Goal: Task Accomplishment & Management: Use online tool/utility

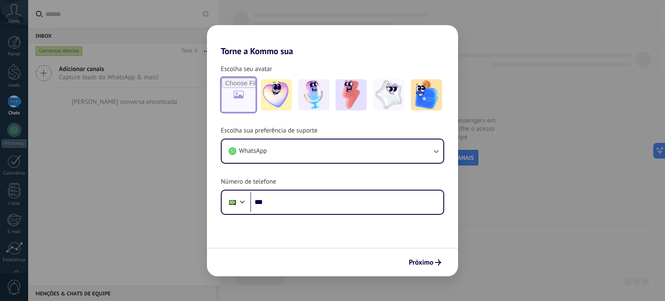
click at [244, 95] on input "file" at bounding box center [239, 95] width 34 height 34
type input "**********"
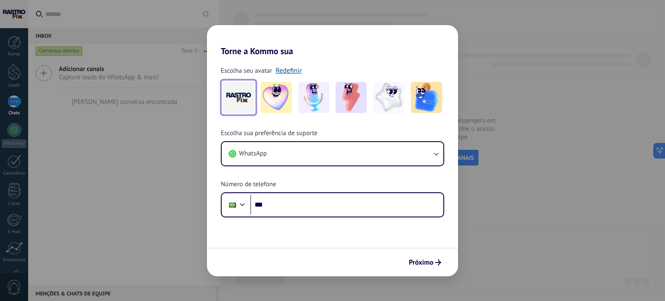
click at [249, 88] on img at bounding box center [238, 97] width 31 height 31
click at [277, 67] on link "Redefinir" at bounding box center [289, 70] width 26 height 9
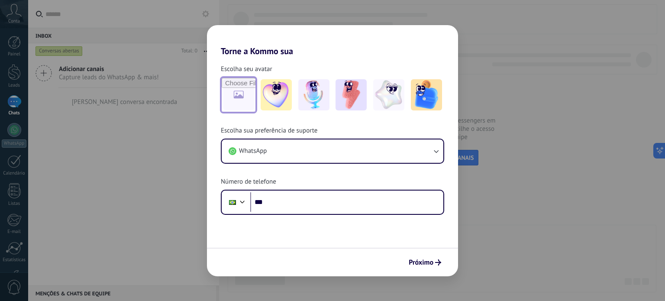
click at [249, 86] on input "file" at bounding box center [239, 95] width 34 height 34
type input "**********"
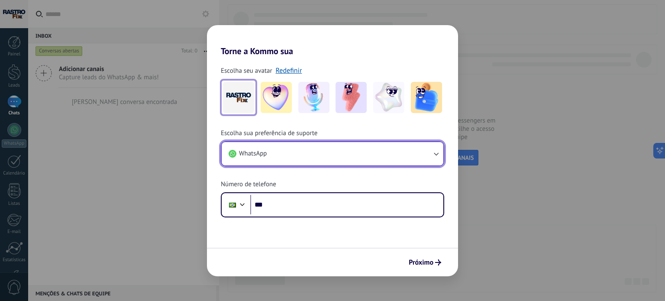
click at [308, 155] on button "WhatsApp" at bounding box center [333, 153] width 222 height 23
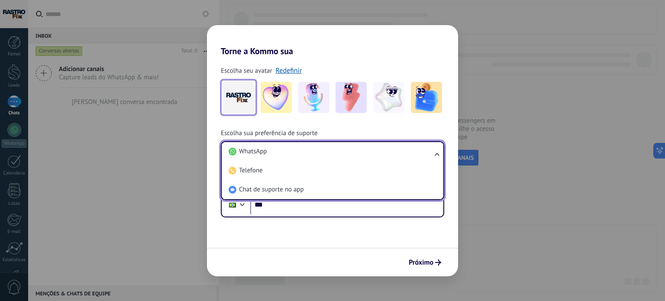
click at [308, 155] on li "WhatsApp" at bounding box center [330, 151] width 211 height 19
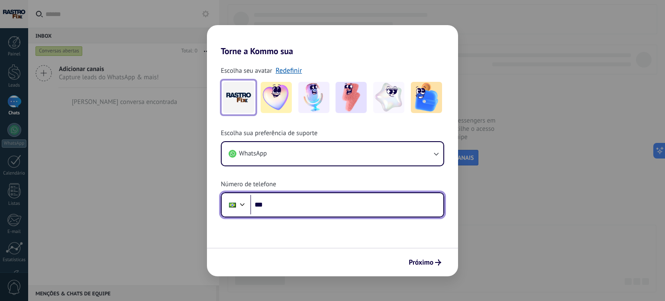
click at [307, 206] on input "***" at bounding box center [346, 205] width 193 height 20
type input "**********"
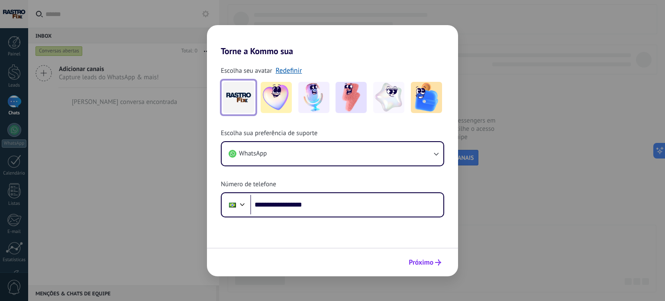
click at [428, 265] on span "Próximo" at bounding box center [421, 262] width 25 height 6
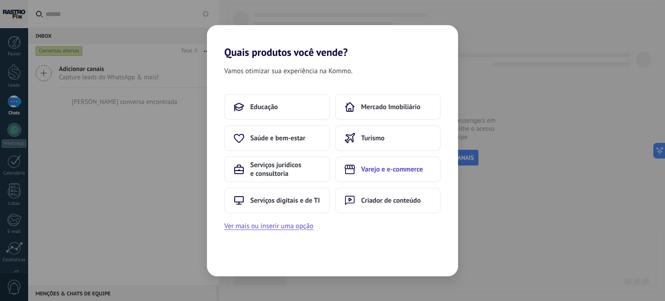
click at [401, 175] on button "Varejo e e-commerce" at bounding box center [388, 169] width 106 height 26
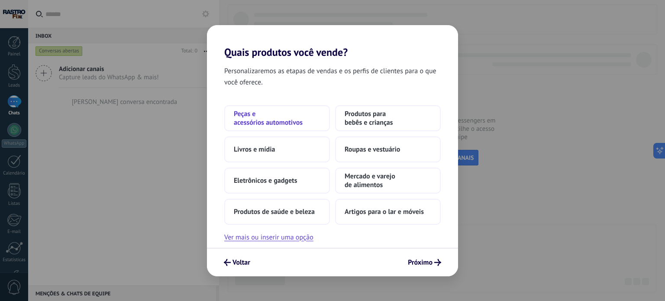
click at [287, 123] on span "Peças e acessórios automotivos" at bounding box center [277, 118] width 87 height 17
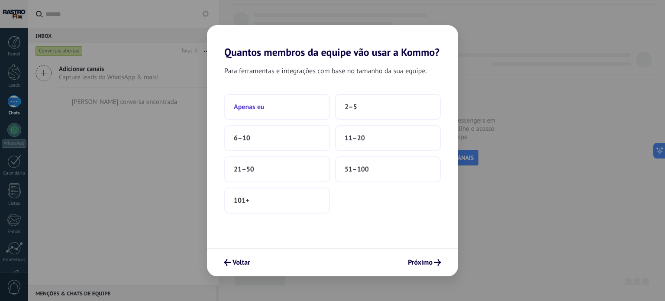
click at [289, 104] on button "Apenas eu" at bounding box center [277, 107] width 106 height 26
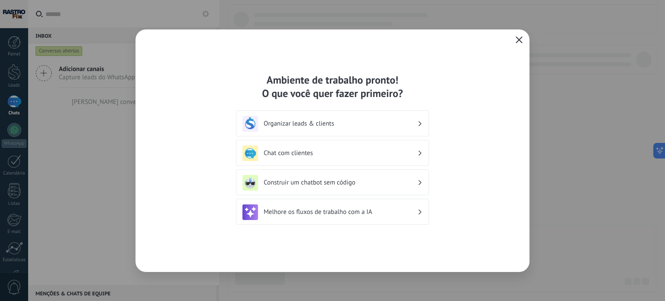
click at [386, 176] on div "Construir um chatbot sem código" at bounding box center [333, 183] width 180 height 16
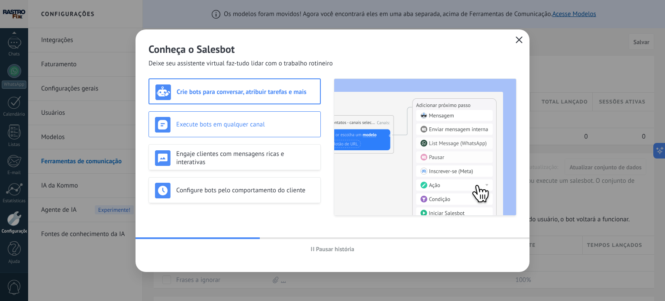
click at [256, 126] on h3 "Execute bots em qualquer canal" at bounding box center [245, 124] width 138 height 8
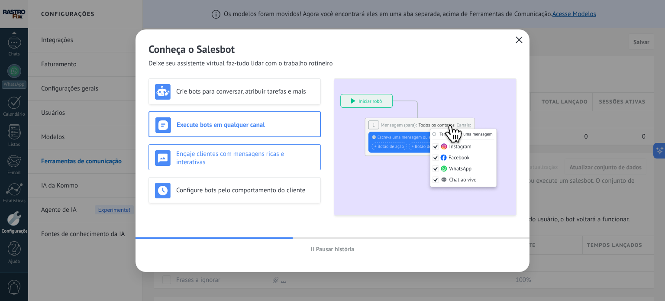
click at [253, 155] on h3 "Engaje clientes com mensagens ricas e interativas" at bounding box center [245, 158] width 138 height 16
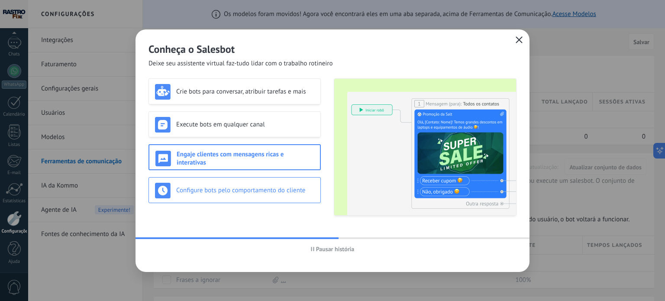
click at [246, 192] on h3 "Configure bots pelo comportamento do cliente" at bounding box center [245, 190] width 138 height 8
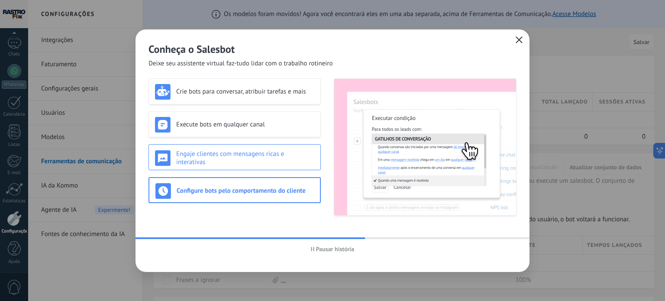
click at [254, 158] on h3 "Engaje clientes com mensagens ricas e interativas" at bounding box center [245, 158] width 138 height 16
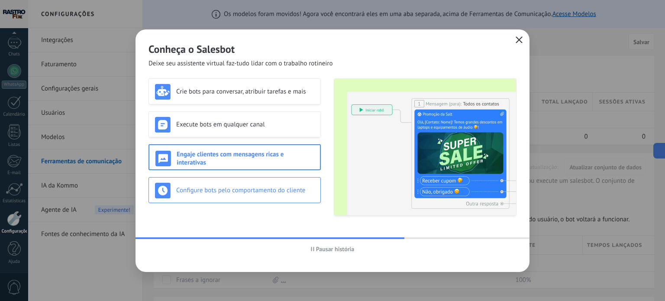
click at [241, 178] on div "Configure bots pelo comportamento do cliente" at bounding box center [235, 190] width 172 height 26
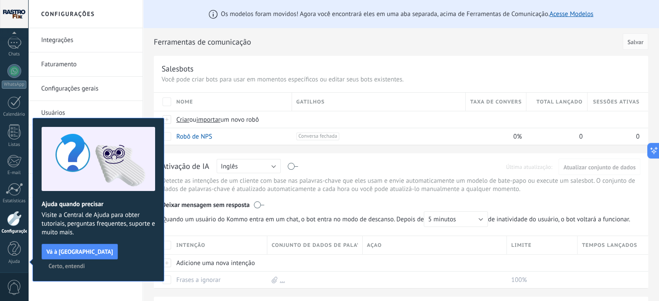
click at [85, 263] on span "Certo, entendi" at bounding box center [67, 266] width 36 height 6
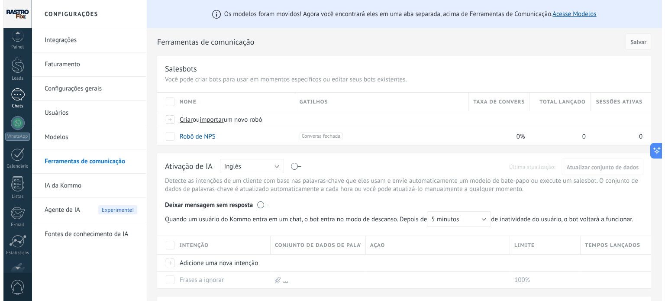
scroll to position [0, 0]
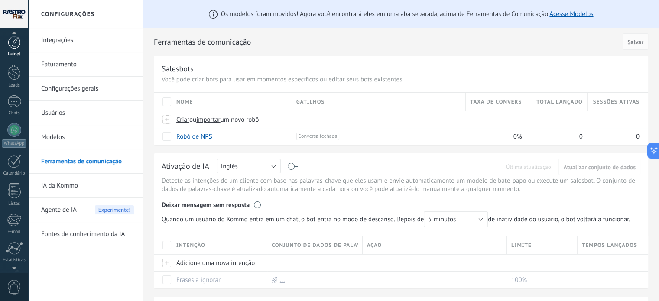
click at [7, 49] on link "Painel" at bounding box center [14, 46] width 28 height 21
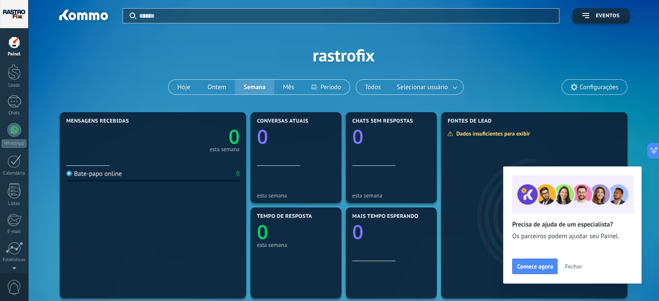
click at [572, 264] on span "Fechar" at bounding box center [572, 266] width 17 height 6
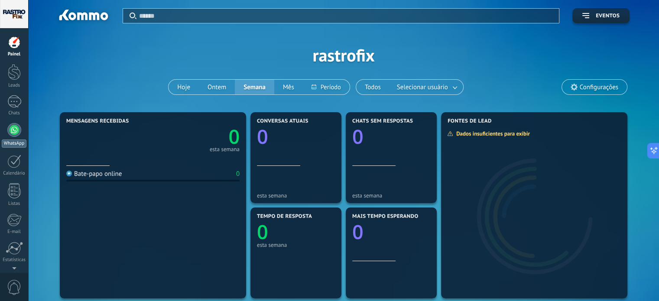
click at [17, 129] on div at bounding box center [14, 130] width 14 height 14
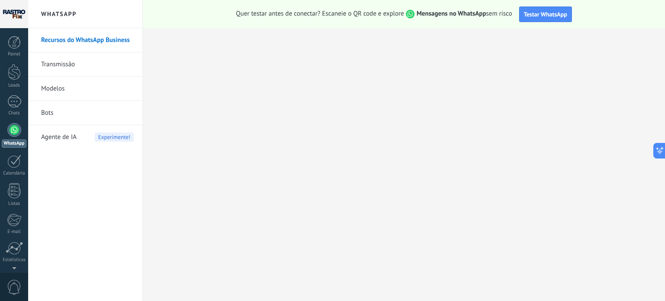
click at [478, 13] on strong "Mensagens no WhatsApp" at bounding box center [452, 14] width 70 height 8
click at [66, 60] on link "Transmissão" at bounding box center [87, 64] width 93 height 24
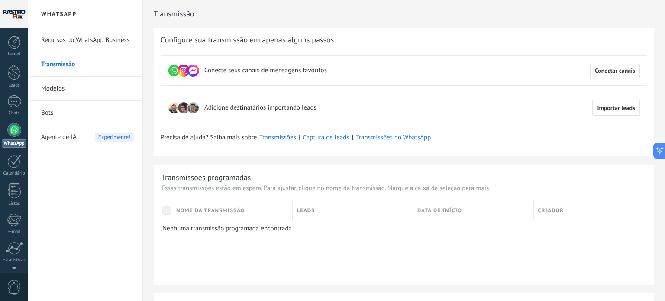
click at [55, 82] on link "Modelos" at bounding box center [87, 89] width 93 height 24
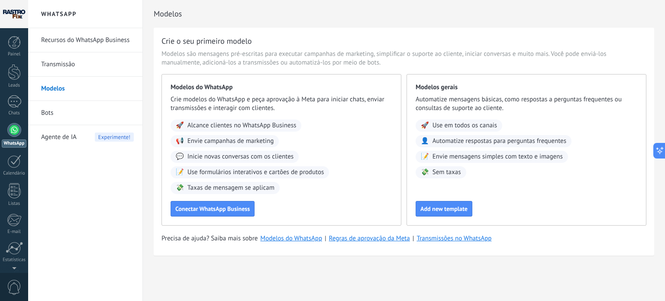
click at [54, 110] on link "Bots" at bounding box center [87, 113] width 93 height 24
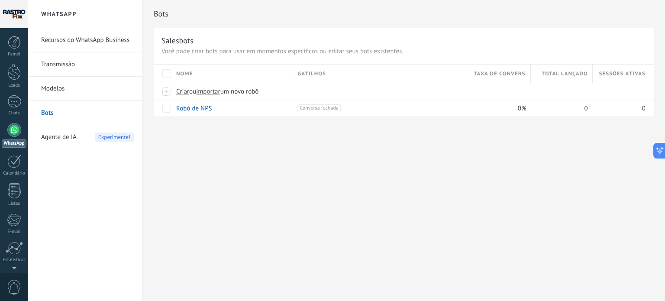
click at [57, 137] on span "Agente de IA" at bounding box center [59, 137] width 36 height 24
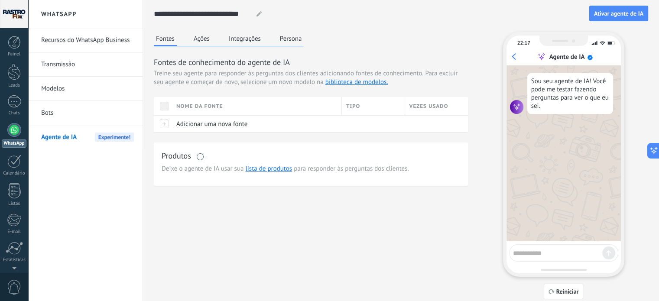
click at [67, 37] on link "Recursos do WhatsApp Business" at bounding box center [87, 40] width 93 height 24
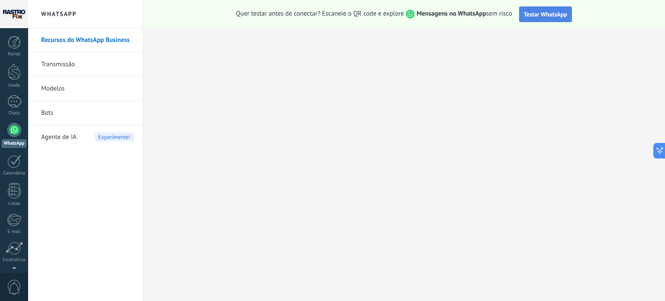
click at [547, 13] on span "Testar WhatsApp" at bounding box center [545, 14] width 43 height 8
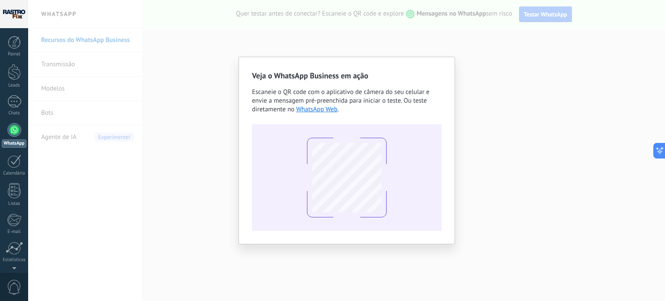
click at [456, 50] on div "Veja o WhatsApp Business em ação Escaneie o QR code com o aplicativo de câmera …" at bounding box center [346, 150] width 637 height 301
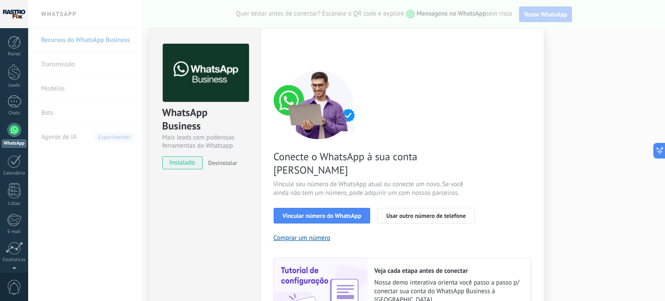
scroll to position [43, 0]
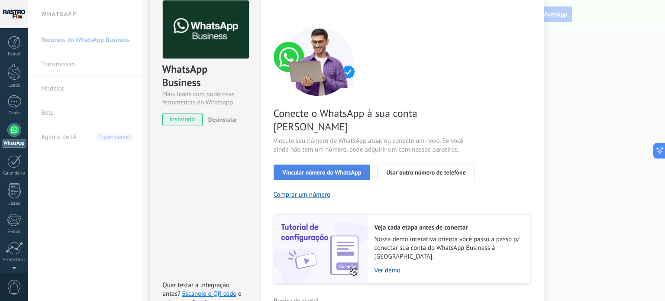
click at [349, 165] on button "Vincular número do WhatsApp" at bounding box center [322, 173] width 97 height 16
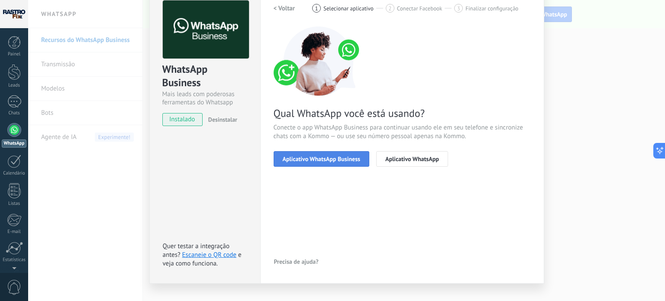
click at [340, 160] on span "Aplicativo WhatsApp Business" at bounding box center [322, 159] width 78 height 6
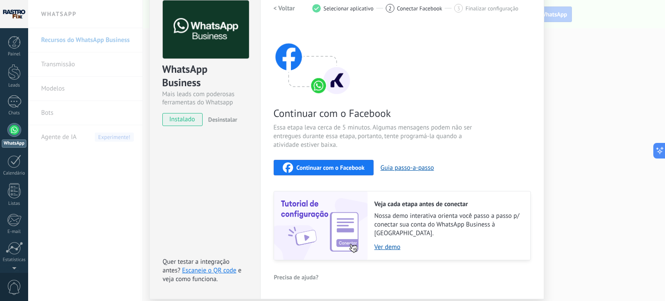
scroll to position [67, 0]
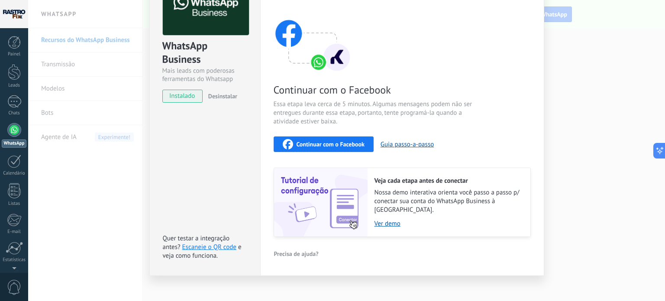
click at [337, 146] on span "Continuar com o Facebook" at bounding box center [331, 144] width 68 height 6
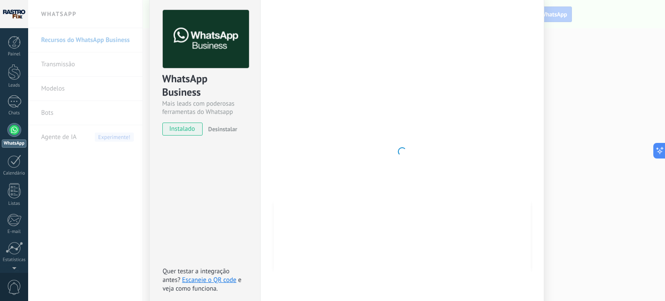
scroll to position [0, 0]
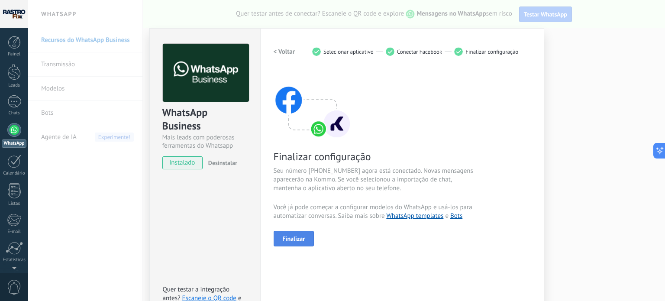
click at [298, 239] on span "Finalizar" at bounding box center [294, 239] width 23 height 6
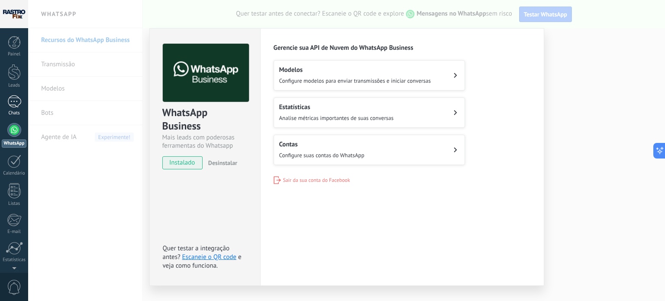
click at [19, 102] on div at bounding box center [14, 101] width 14 height 13
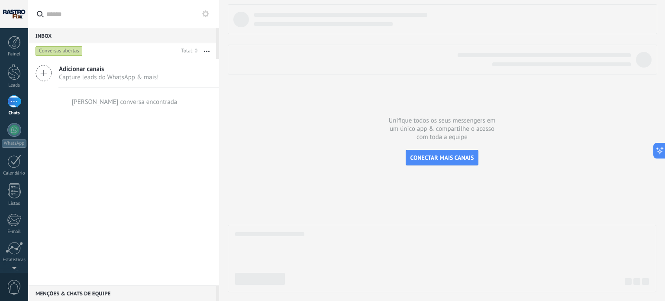
click at [434, 127] on div at bounding box center [442, 148] width 429 height 288
click at [301, 31] on div at bounding box center [443, 19] width 430 height 30
click at [94, 78] on span "Capture leads do WhatsApp & mais!" at bounding box center [109, 77] width 100 height 8
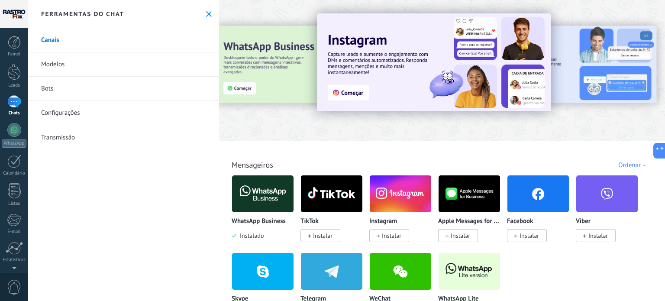
click at [270, 194] on img at bounding box center [262, 194] width 61 height 42
click at [91, 143] on link "Transmissão" at bounding box center [123, 137] width 191 height 24
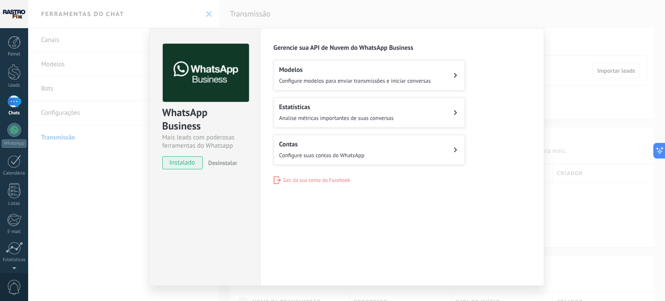
click at [585, 191] on div "WhatsApp Business Mais leads com poderosas ferramentas do Whatsapp instalado De…" at bounding box center [346, 150] width 637 height 301
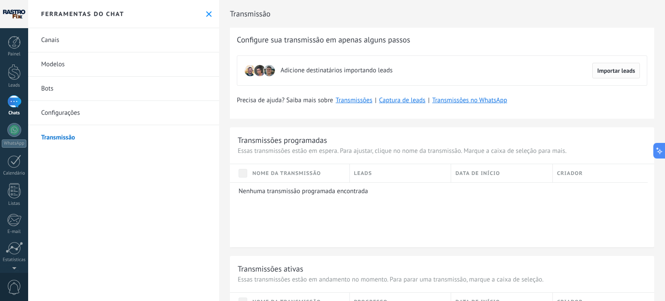
click at [605, 70] on span "Importar leads" at bounding box center [616, 71] width 38 height 6
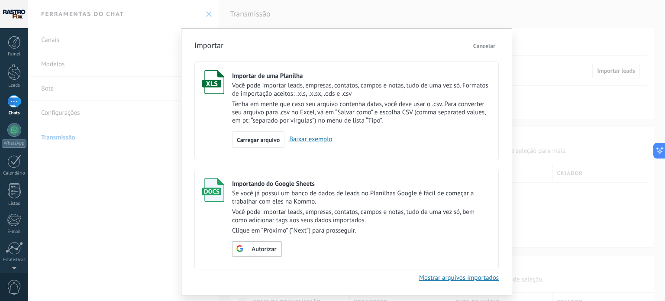
click at [484, 44] on span "Cancelar" at bounding box center [484, 46] width 22 height 8
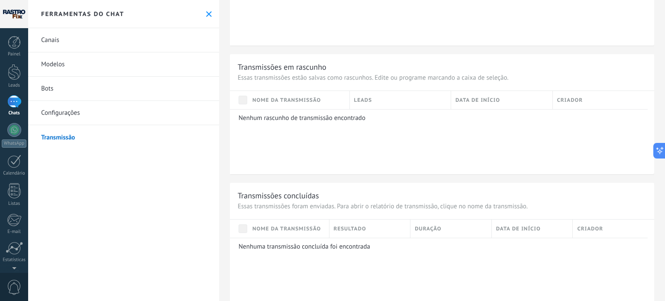
scroll to position [343, 0]
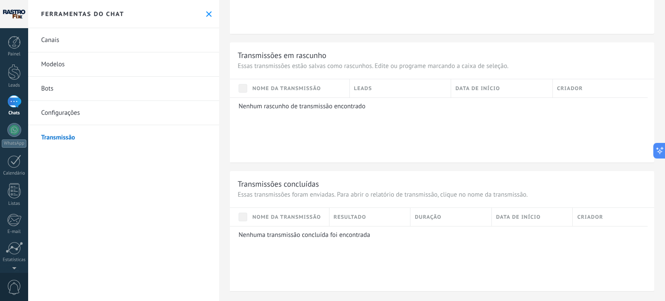
click at [70, 108] on link "Configurações" at bounding box center [123, 113] width 191 height 24
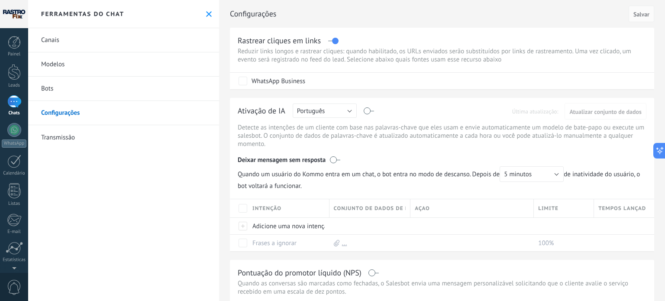
click at [74, 93] on link "Bots" at bounding box center [123, 89] width 191 height 24
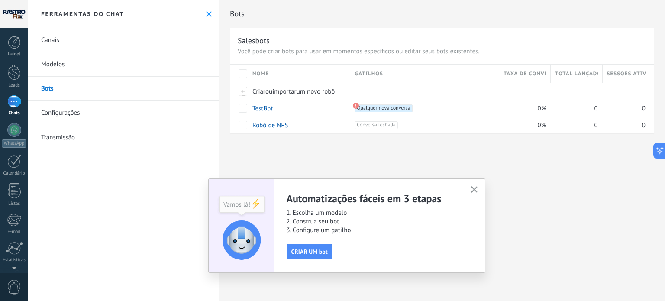
click at [120, 74] on link "Modelos" at bounding box center [123, 64] width 191 height 24
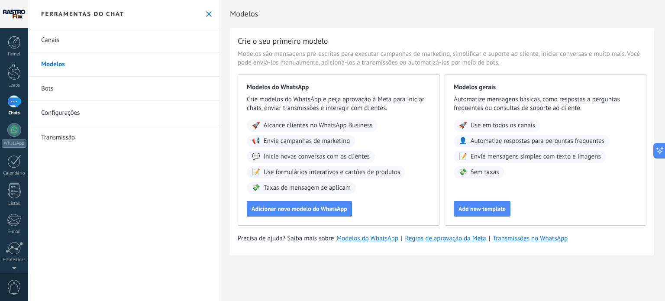
click at [97, 48] on link "Canais" at bounding box center [123, 40] width 191 height 24
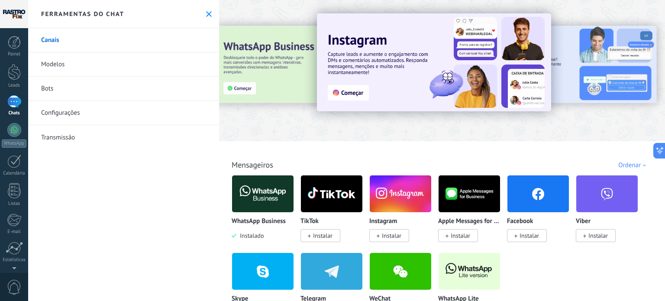
click at [272, 195] on img at bounding box center [262, 194] width 61 height 42
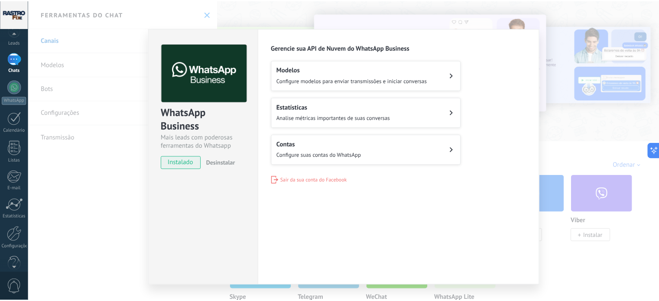
scroll to position [59, 0]
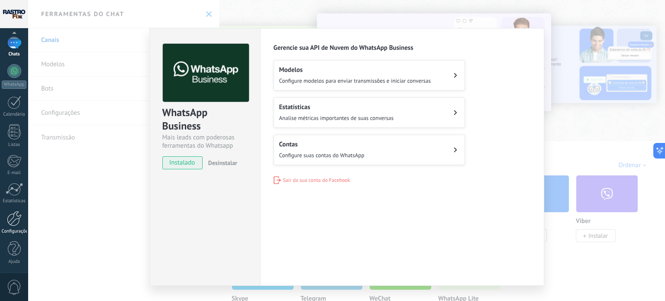
click at [8, 227] on link "Configurações" at bounding box center [14, 222] width 28 height 23
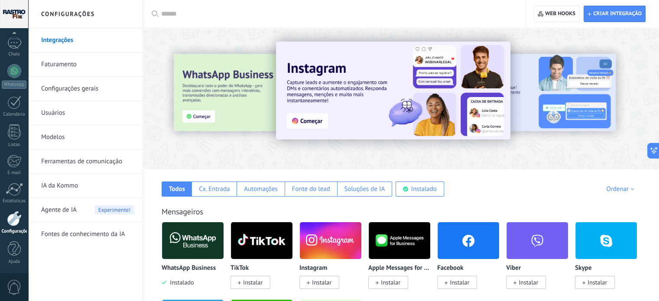
click at [65, 47] on link "Integrações" at bounding box center [87, 40] width 93 height 24
click at [411, 188] on div "Instalado" at bounding box center [424, 189] width 26 height 8
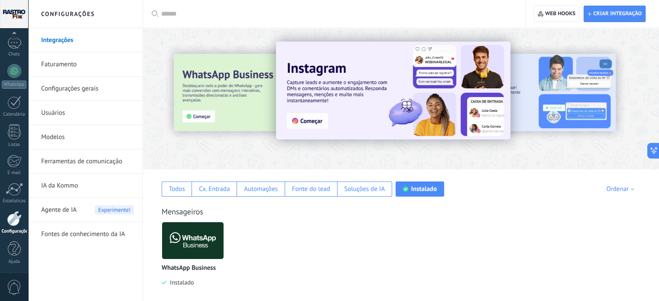
scroll to position [43, 0]
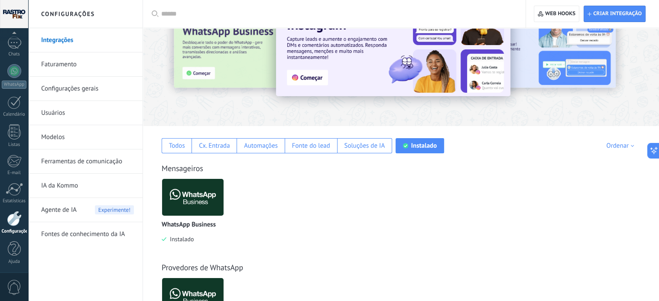
click at [199, 193] on img at bounding box center [192, 197] width 61 height 42
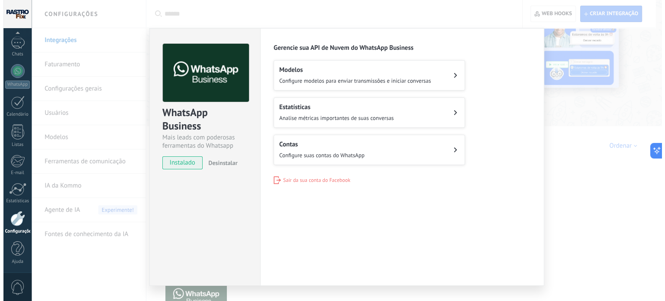
scroll to position [130, 0]
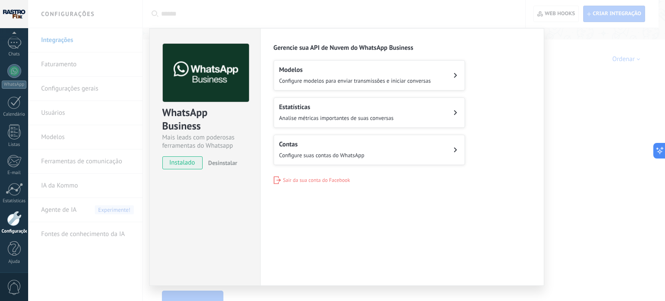
click at [335, 155] on span "Configure suas contas do WhatsApp" at bounding box center [321, 155] width 85 height 7
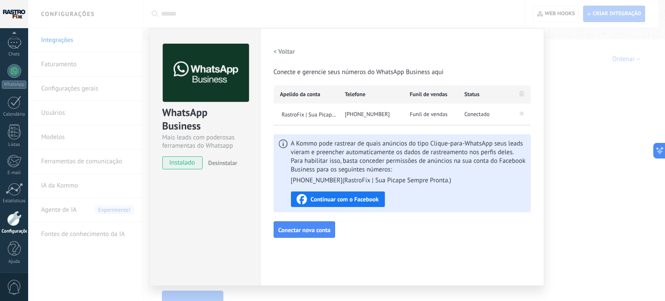
click at [399, 261] on div "Configurações Autorização Esta aba registra os usuários que permitiram acesso à…" at bounding box center [402, 157] width 284 height 258
click at [567, 153] on div "WhatsApp Business Mais leads com poderosas ferramentas do Whatsapp instalado De…" at bounding box center [346, 150] width 637 height 301
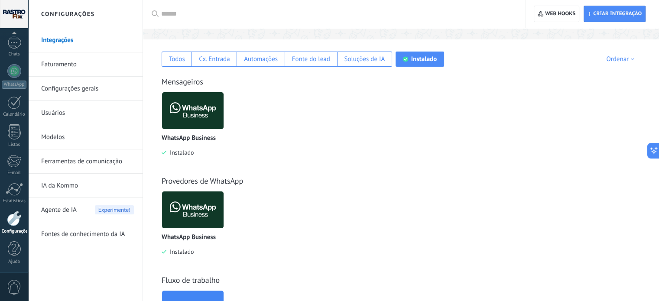
click at [196, 105] on img at bounding box center [192, 111] width 61 height 42
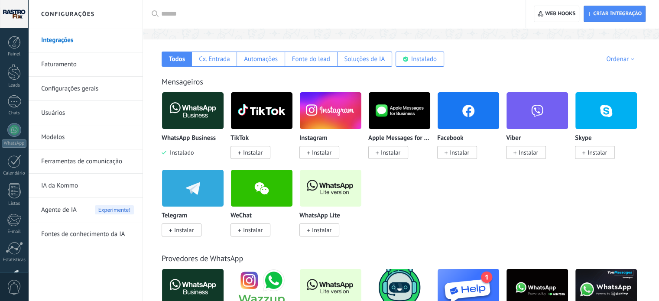
click at [203, 113] on img at bounding box center [192, 111] width 61 height 42
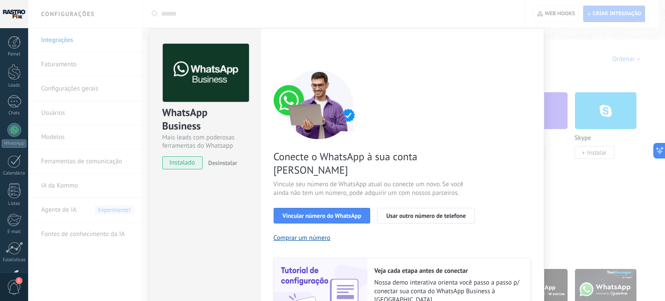
click at [414, 79] on div "Conecte o WhatsApp à sua conta Kommo Vincule seu número de WhatsApp atual ou co…" at bounding box center [402, 198] width 257 height 257
click at [558, 71] on div "WhatsApp Business Mais leads com poderosas ferramentas do Whatsapp instalado De…" at bounding box center [346, 150] width 637 height 301
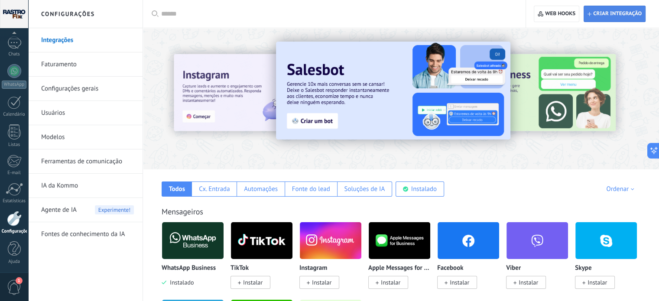
click at [589, 21] on span "Criar integração" at bounding box center [614, 14] width 54 height 16
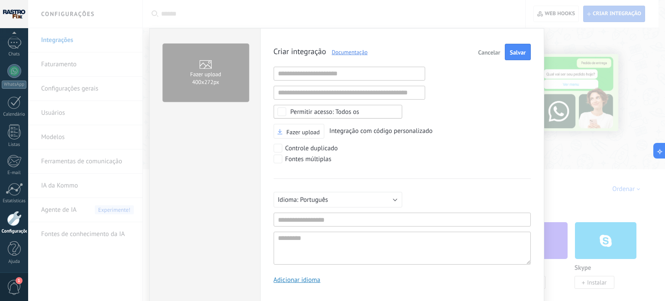
scroll to position [8, 0]
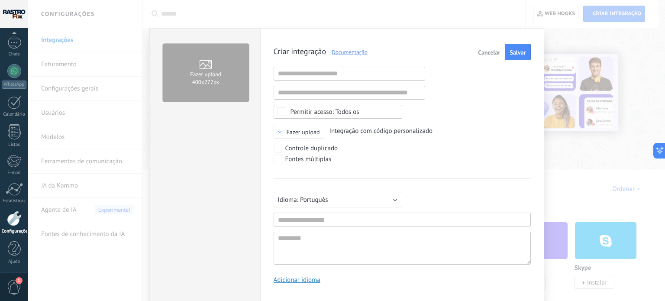
click at [497, 50] on span "Cancelar" at bounding box center [489, 52] width 22 height 6
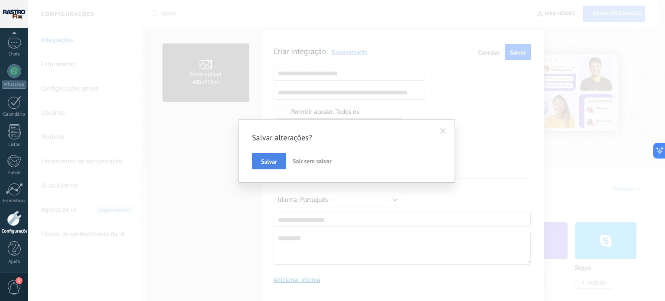
click at [271, 154] on button "Salvar" at bounding box center [269, 161] width 34 height 16
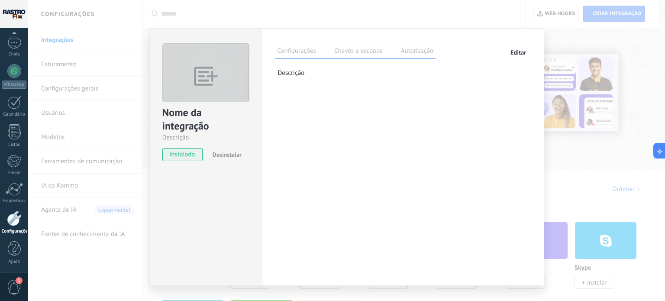
click at [522, 49] on span "Editar" at bounding box center [519, 52] width 16 height 6
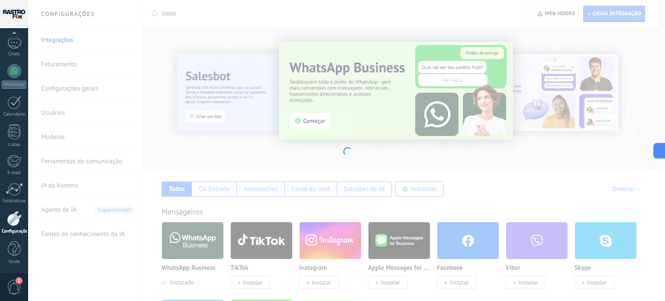
type textarea "*********"
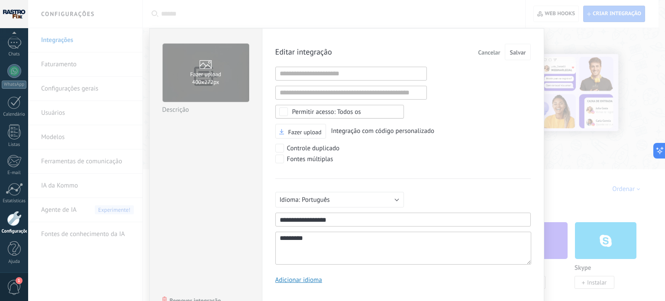
scroll to position [40, 0]
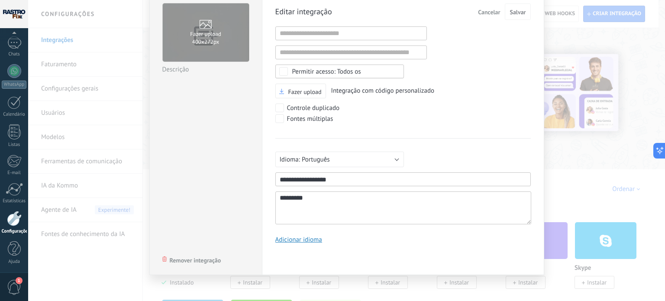
click at [211, 254] on div "Fazer upload 400х272px Nome da integração Descrição Remover integração" at bounding box center [205, 131] width 113 height 287
click at [204, 259] on span "Remover integração" at bounding box center [196, 260] width 52 height 6
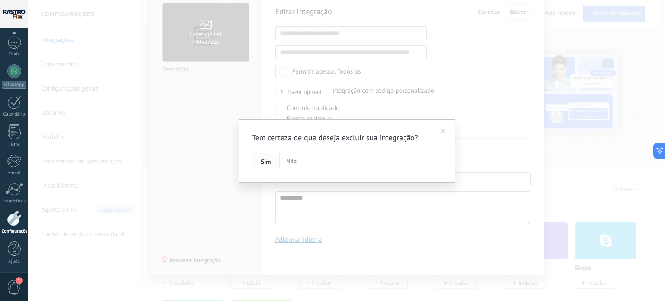
click at [273, 159] on button "Sim" at bounding box center [266, 161] width 28 height 16
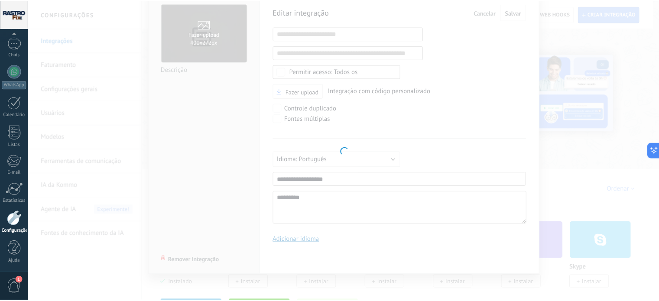
scroll to position [0, 0]
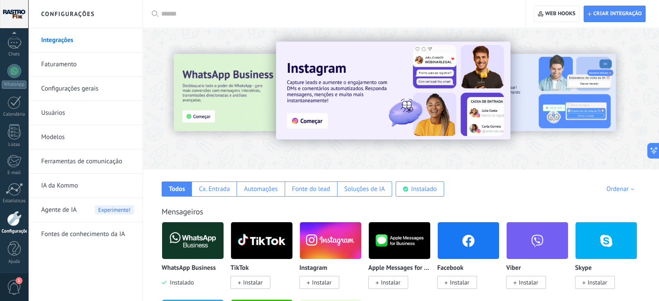
click at [494, 173] on div "Todos Cx. Entrada Automações Fonte do lead Soluções de IA Instalado Minhas insc…" at bounding box center [401, 182] width 498 height 27
click at [14, 69] on div at bounding box center [14, 71] width 14 height 14
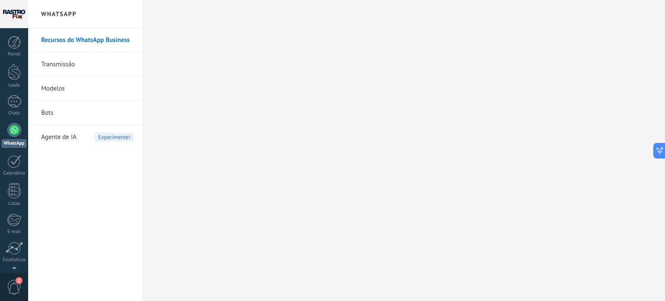
click at [59, 45] on link "Recursos do WhatsApp Business" at bounding box center [87, 40] width 93 height 24
click at [14, 75] on div at bounding box center [14, 72] width 13 height 16
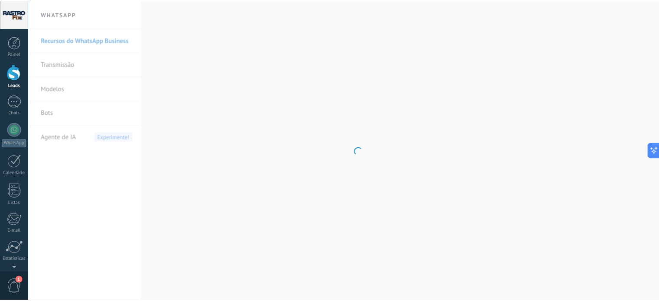
scroll to position [356, 0]
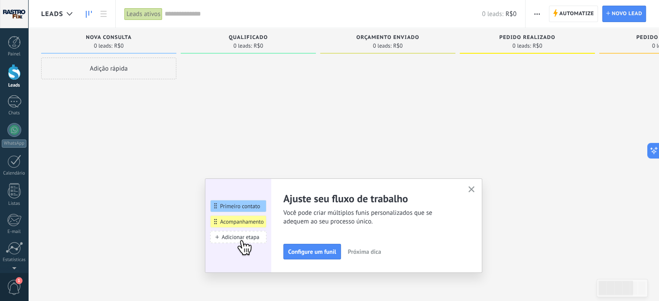
click at [471, 190] on icon "button" at bounding box center [471, 189] width 6 height 6
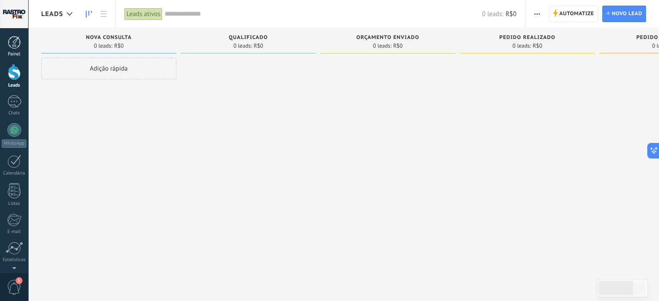
click at [15, 46] on div at bounding box center [14, 42] width 13 height 13
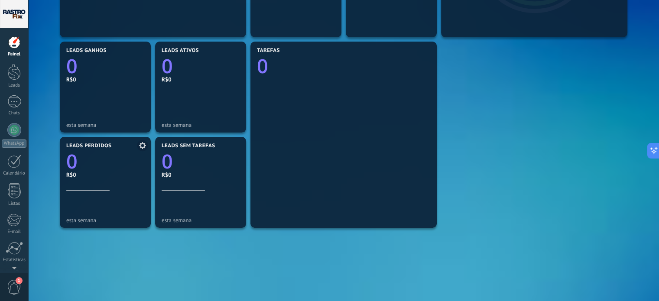
scroll to position [303, 0]
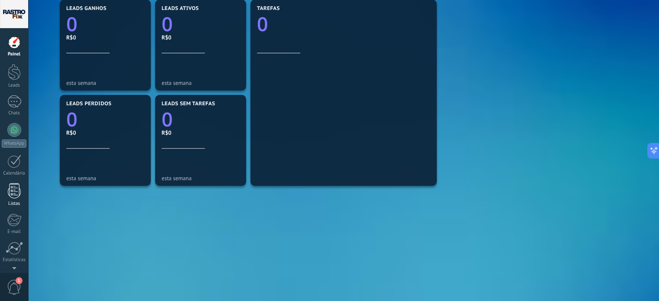
click at [17, 197] on div at bounding box center [14, 190] width 13 height 15
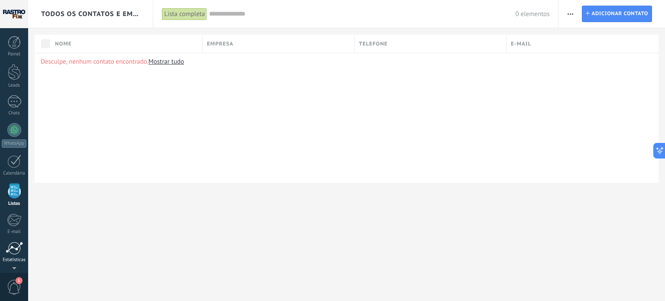
click at [21, 249] on div at bounding box center [14, 248] width 17 height 13
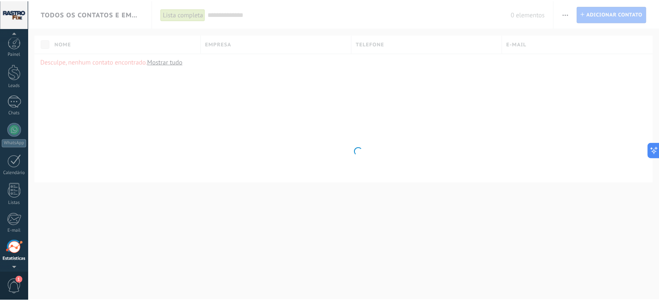
scroll to position [59, 0]
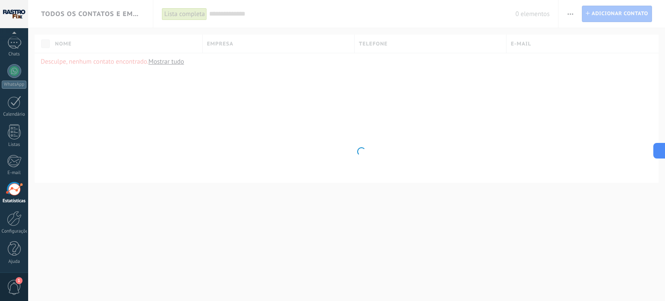
click at [18, 281] on span "1" at bounding box center [19, 280] width 7 height 7
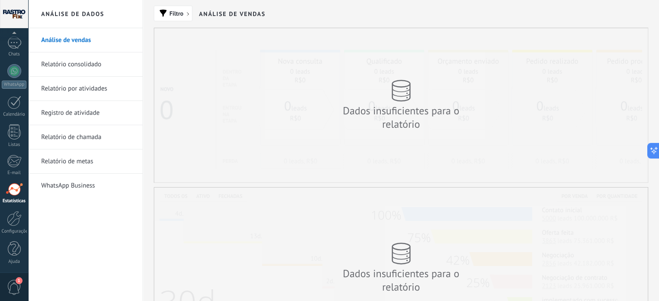
click at [17, 290] on span "1" at bounding box center [14, 287] width 15 height 15
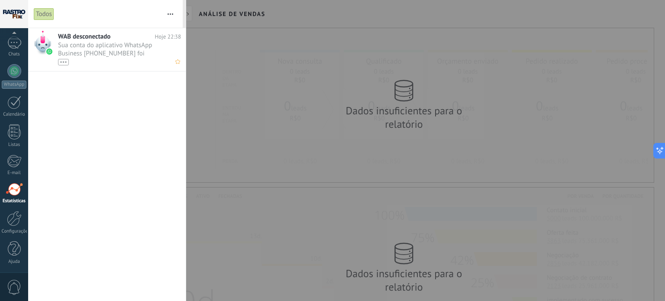
click at [110, 56] on span "Sua conta do aplicativo WhatsApp Business 679372068453963 foi desconectada da K…" at bounding box center [111, 53] width 107 height 24
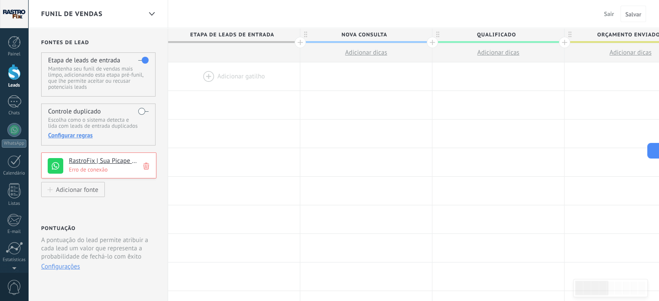
click at [141, 165] on h4 "RastroFix | Sua Picape Sempre Pronta." at bounding box center [109, 161] width 81 height 9
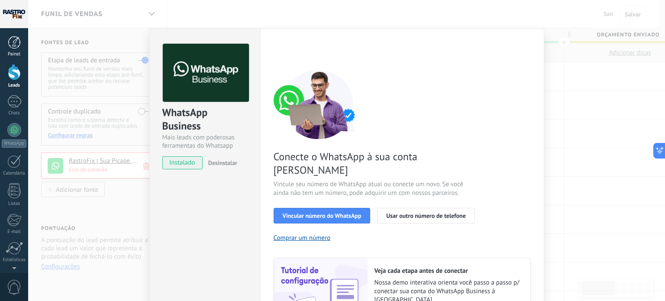
click at [16, 52] on div "Painel" at bounding box center [14, 55] width 25 height 6
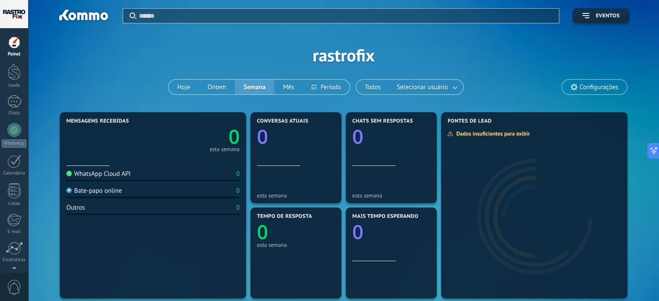
click at [11, 122] on div "Painel Leads Chats WhatsApp Clientes" at bounding box center [14, 184] width 28 height 296
click at [14, 111] on div "Chats" at bounding box center [14, 113] width 25 height 6
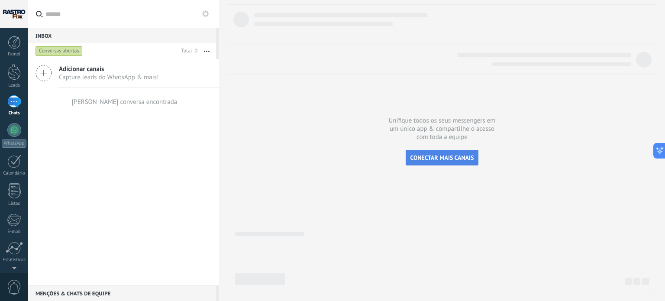
click at [440, 162] on button "CONECTAR MAIS CANAIS" at bounding box center [442, 158] width 73 height 16
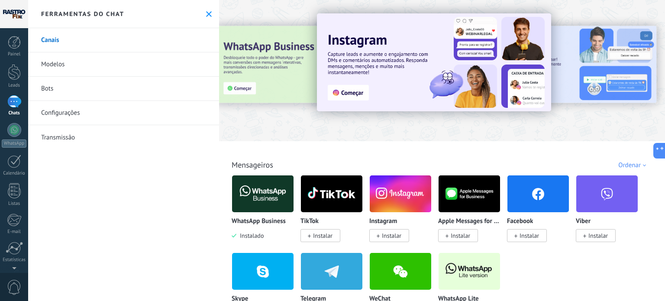
click at [274, 200] on img at bounding box center [262, 194] width 61 height 42
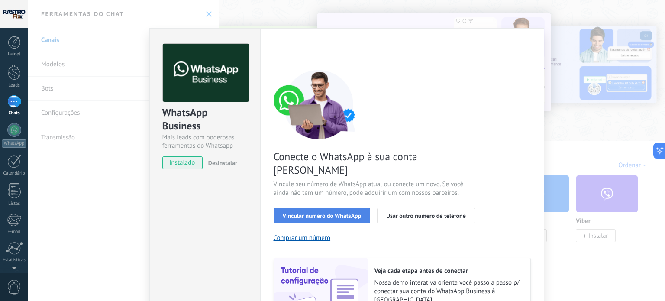
click at [319, 213] on span "Vincular número do WhatsApp" at bounding box center [322, 216] width 79 height 6
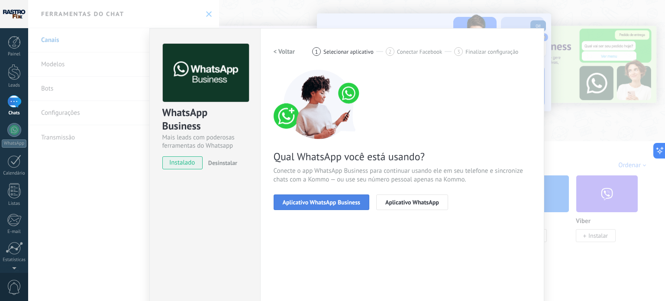
click at [334, 204] on span "Aplicativo WhatsApp Business" at bounding box center [322, 202] width 78 height 6
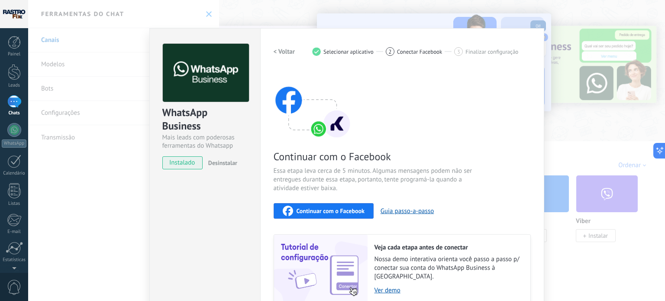
click at [339, 209] on span "Continuar com o Facebook" at bounding box center [331, 211] width 68 height 6
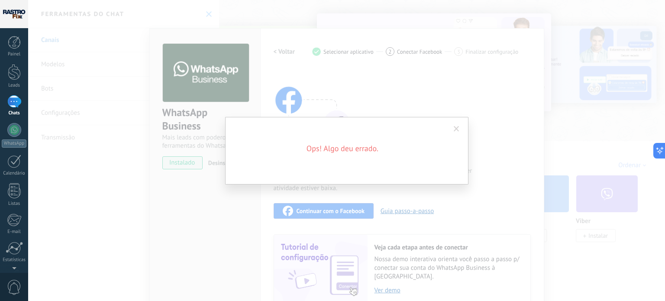
click at [369, 149] on h2 "Ops! Algo deu errado." at bounding box center [343, 148] width 208 height 10
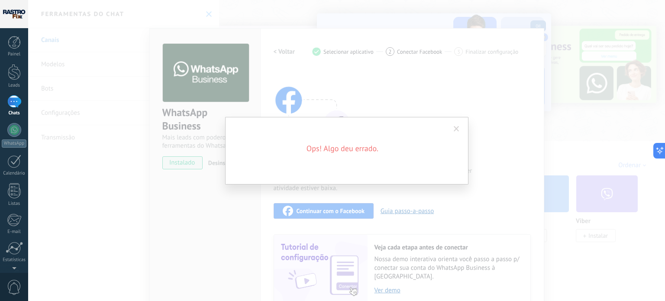
click at [457, 131] on span at bounding box center [457, 129] width 6 height 6
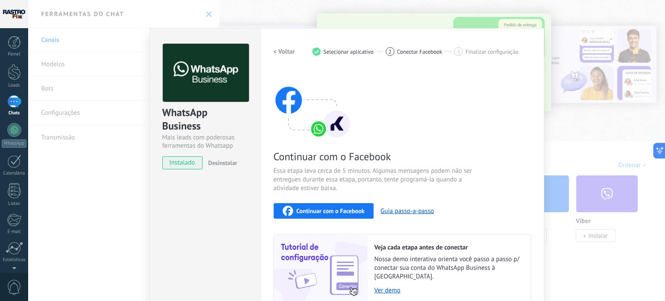
click at [362, 211] on span "Continuar com o Facebook" at bounding box center [331, 211] width 68 height 6
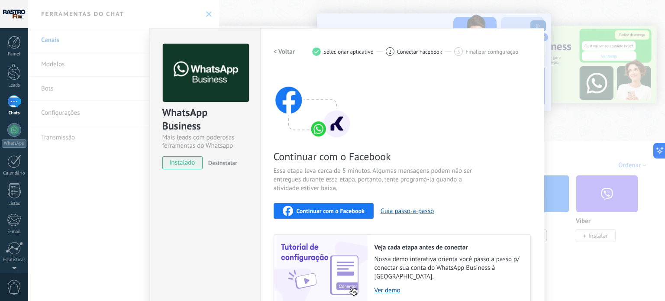
click at [601, 142] on div "WhatsApp Business Mais leads com poderosas ferramentas do Whatsapp instalado De…" at bounding box center [346, 150] width 637 height 301
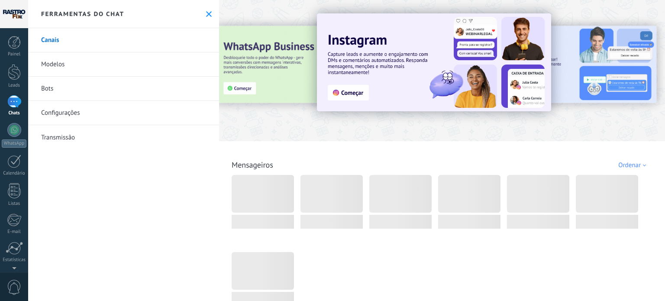
click at [13, 129] on div at bounding box center [14, 130] width 14 height 14
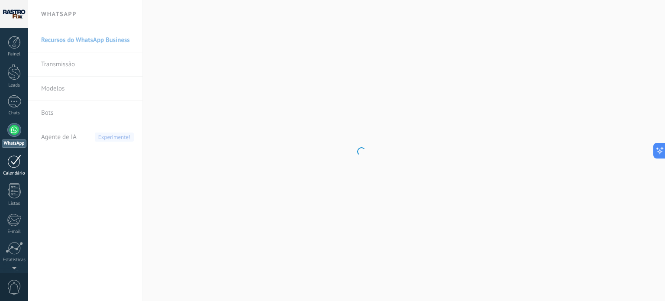
scroll to position [336, 0]
click at [16, 103] on div at bounding box center [14, 101] width 14 height 13
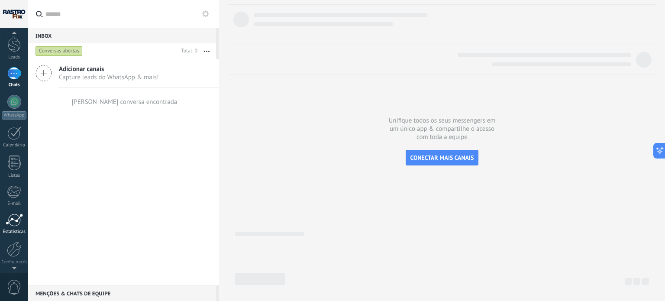
scroll to position [59, 0]
click at [17, 224] on div at bounding box center [14, 218] width 15 height 15
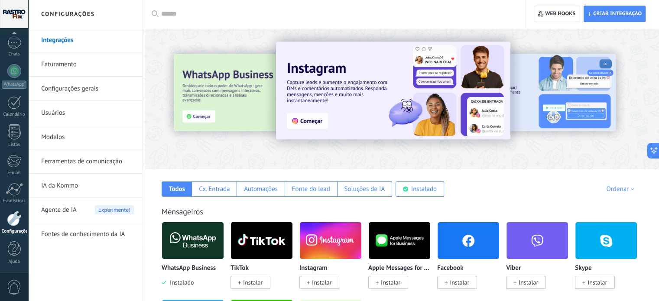
click at [187, 249] on img at bounding box center [192, 241] width 61 height 42
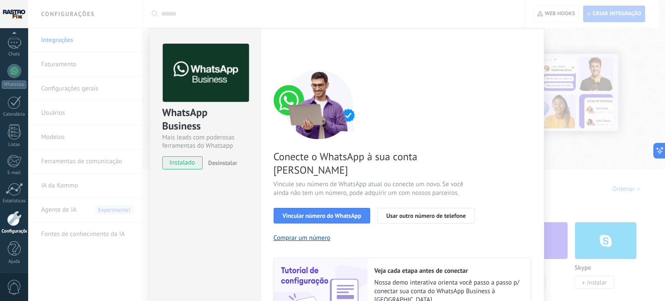
click at [59, 34] on div "WhatsApp Business Mais leads com poderosas ferramentas do Whatsapp instalado De…" at bounding box center [346, 150] width 637 height 301
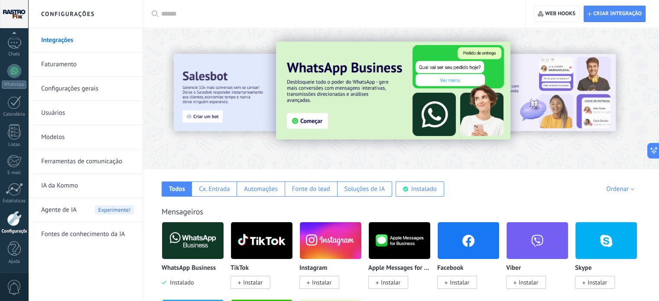
click at [344, 91] on img at bounding box center [393, 91] width 234 height 98
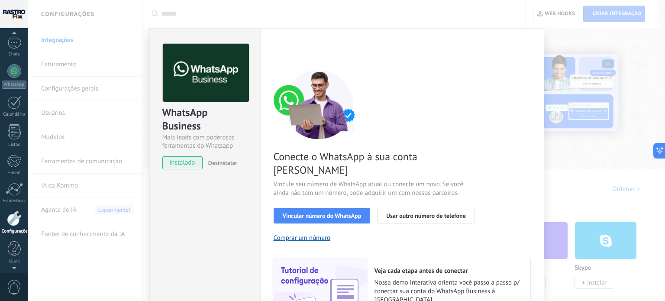
click at [22, 41] on div at bounding box center [14, 34] width 28 height 13
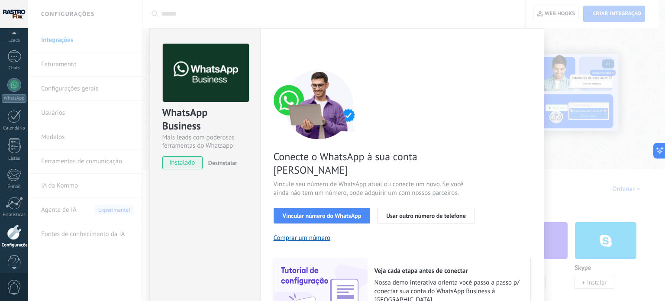
scroll to position [42, 0]
click at [16, 49] on div "Painel Leads Chats WhatsApp Clientes" at bounding box center [14, 142] width 28 height 296
click at [17, 57] on div at bounding box center [14, 59] width 14 height 13
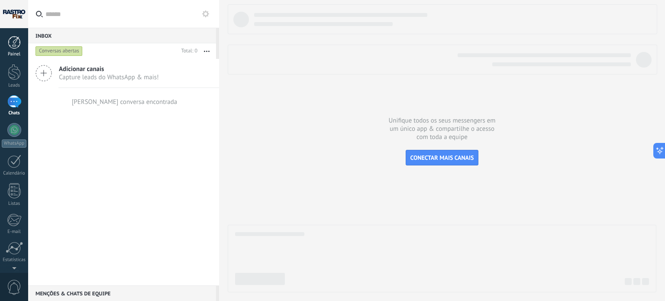
click at [16, 49] on div at bounding box center [14, 42] width 13 height 13
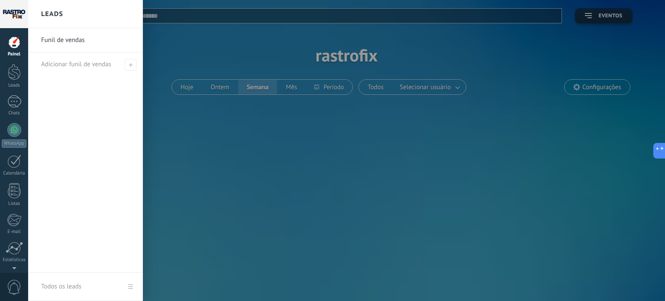
click at [15, 16] on div at bounding box center [14, 14] width 28 height 28
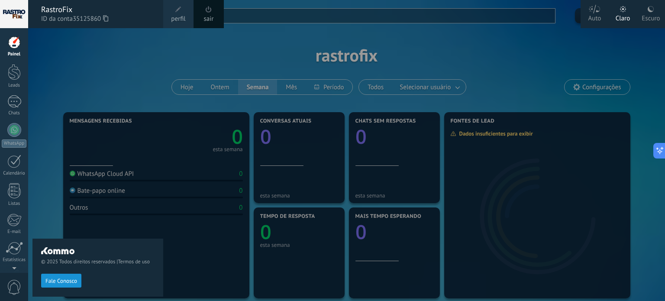
click at [476, 72] on div at bounding box center [360, 150] width 665 height 301
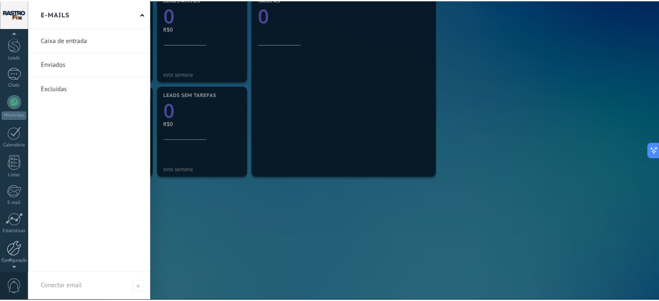
scroll to position [59, 0]
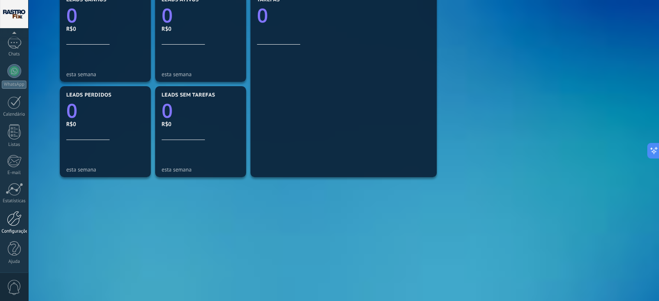
click at [16, 226] on link "Configurações" at bounding box center [14, 222] width 28 height 23
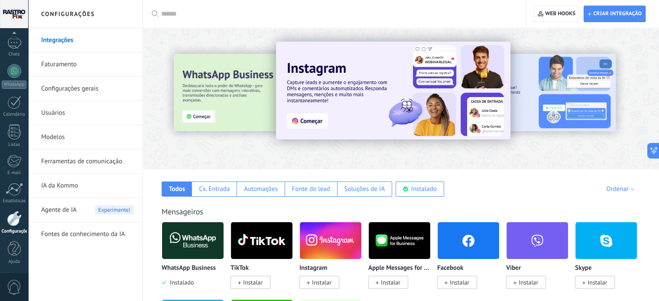
click at [78, 89] on link "Configurações gerais" at bounding box center [87, 89] width 93 height 24
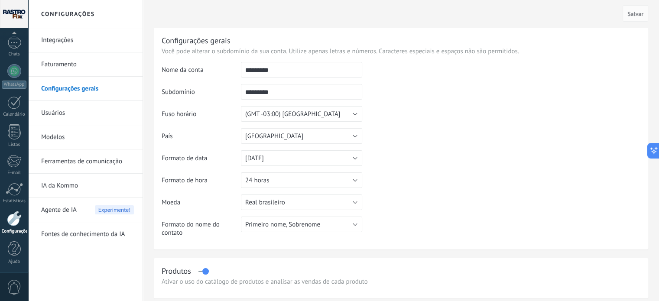
click at [71, 58] on link "Faturamento" at bounding box center [87, 64] width 93 height 24
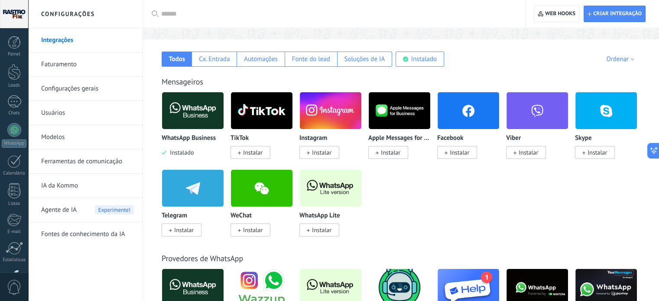
scroll to position [356, 0]
click at [80, 164] on link "Ferramentas de comunicação" at bounding box center [87, 161] width 93 height 24
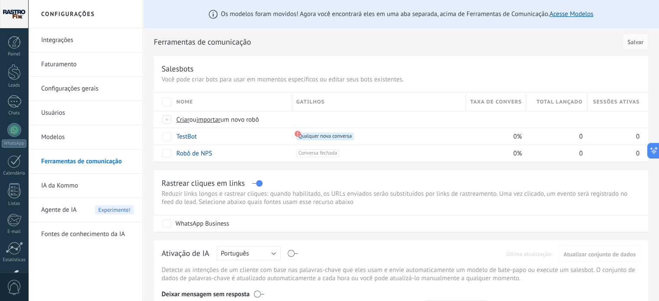
click at [57, 135] on link "Modelos" at bounding box center [87, 137] width 93 height 24
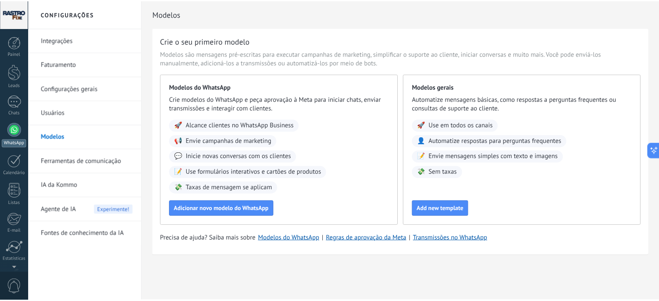
scroll to position [59, 0]
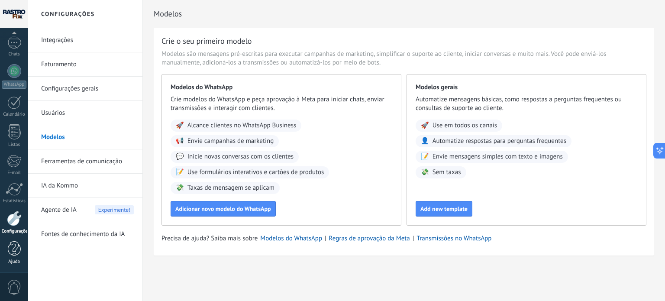
click at [21, 250] on link "Ajuda" at bounding box center [14, 252] width 28 height 23
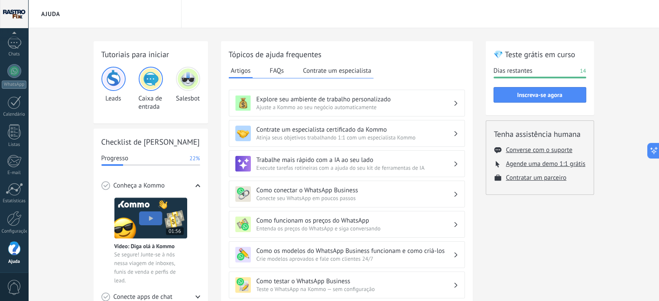
scroll to position [43, 0]
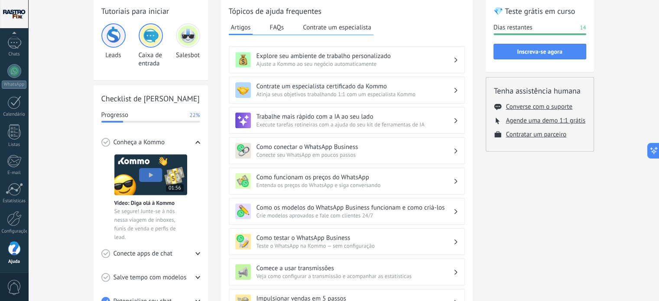
click at [402, 236] on h3 "Como testar o WhatsApp Business" at bounding box center [354, 238] width 197 height 8
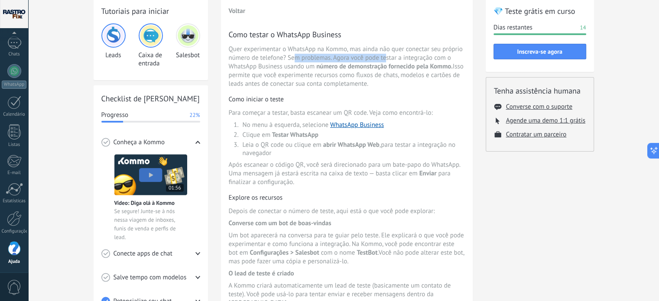
drag, startPoint x: 293, startPoint y: 60, endPoint x: 416, endPoint y: 60, distance: 123.0
click at [392, 59] on span "Quer experimentar o WhatsApp na ​​Kommo, mas ainda não quer conectar seu própri…" at bounding box center [347, 66] width 236 height 43
click at [401, 59] on span "Quer experimentar o WhatsApp na ​​Kommo, mas ainda não quer conectar seu própri…" at bounding box center [347, 66] width 236 height 43
drag, startPoint x: 416, startPoint y: 60, endPoint x: 426, endPoint y: 60, distance: 10.0
click at [417, 60] on span "Quer experimentar o WhatsApp na ​​Kommo, mas ainda não quer conectar seu própri…" at bounding box center [347, 66] width 236 height 43
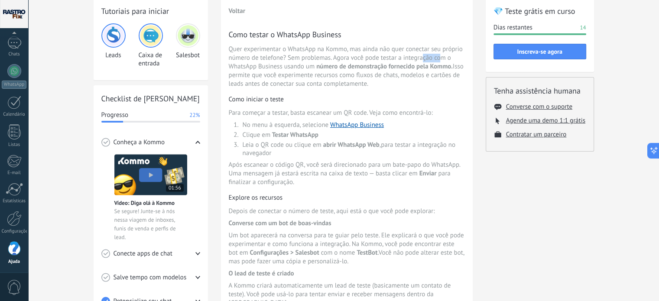
drag, startPoint x: 426, startPoint y: 60, endPoint x: 443, endPoint y: 64, distance: 17.2
click at [443, 63] on span "Quer experimentar o WhatsApp na ​​Kommo, mas ainda não quer conectar seu própri…" at bounding box center [347, 66] width 236 height 43
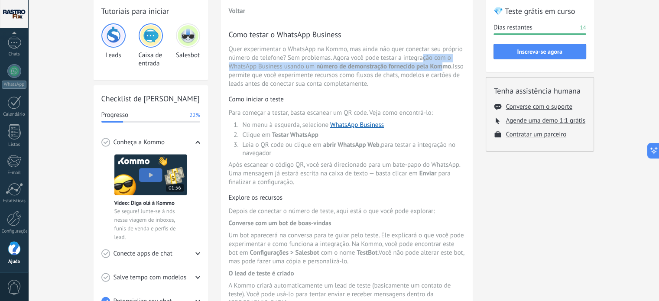
click at [424, 65] on span "número de demonstração fornecido pela Kommo ." at bounding box center [384, 66] width 136 height 8
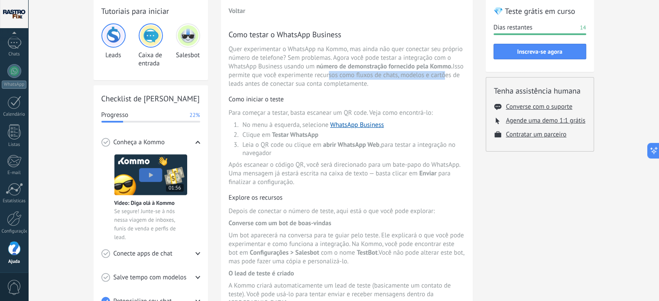
drag, startPoint x: 328, startPoint y: 75, endPoint x: 450, endPoint y: 76, distance: 122.6
click at [450, 76] on span "Quer experimentar o WhatsApp na ​​Kommo, mas ainda não quer conectar seu própri…" at bounding box center [347, 66] width 236 height 43
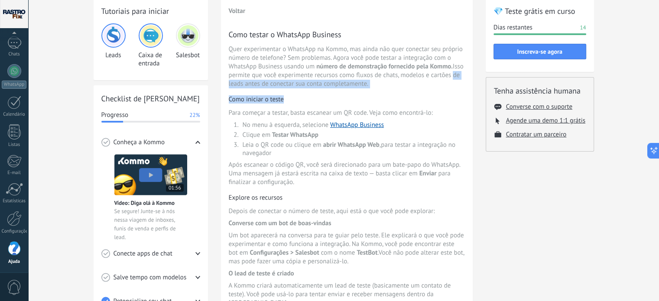
drag, startPoint x: 453, startPoint y: 76, endPoint x: 312, endPoint y: 104, distance: 144.3
click at [312, 104] on div "Como testar o WhatsApp Business Quer experimentar o WhatsApp na ​​Kommo, mas ai…" at bounding box center [347, 270] width 236 height 483
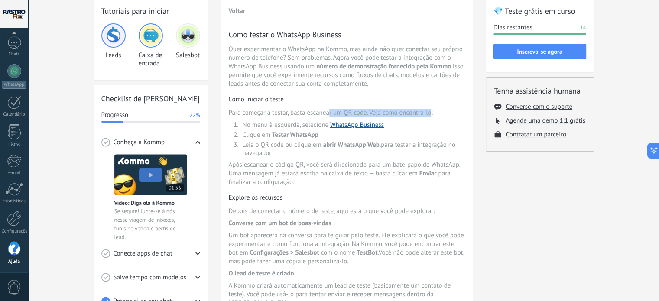
drag, startPoint x: 327, startPoint y: 112, endPoint x: 431, endPoint y: 110, distance: 103.5
click at [431, 110] on span "Para começar a testar, basta escanear um QR code. Veja como encontrá-lo:" at bounding box center [347, 113] width 236 height 9
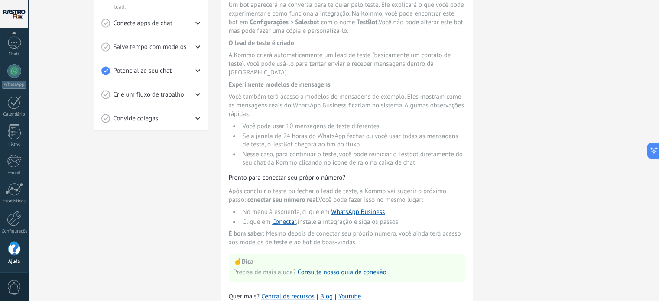
scroll to position [303, 0]
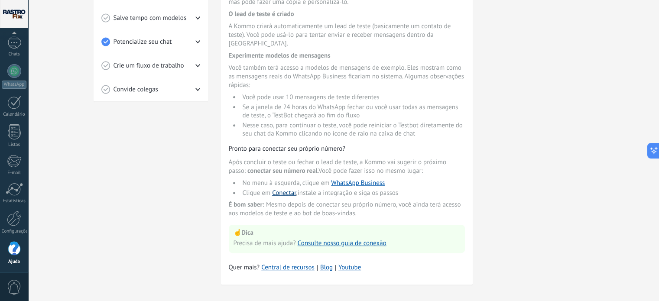
click at [285, 189] on link "Conectar" at bounding box center [284, 193] width 24 height 8
click at [283, 189] on link "Conectar" at bounding box center [284, 193] width 24 height 8
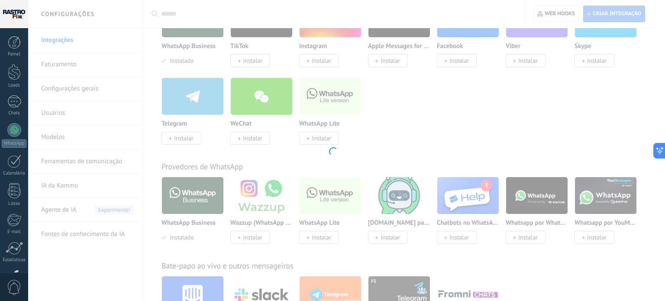
scroll to position [356, 0]
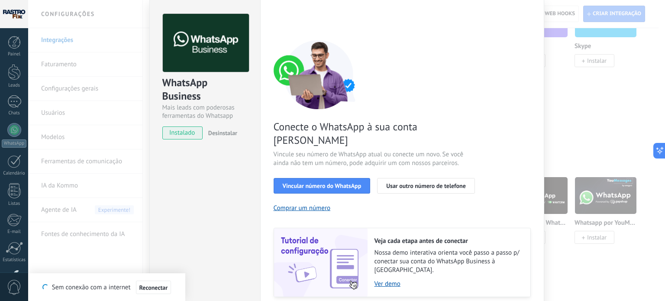
scroll to position [43, 0]
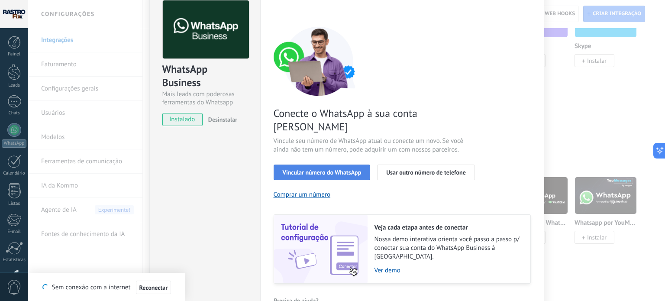
click at [321, 165] on button "Vincular número do WhatsApp" at bounding box center [322, 173] width 97 height 16
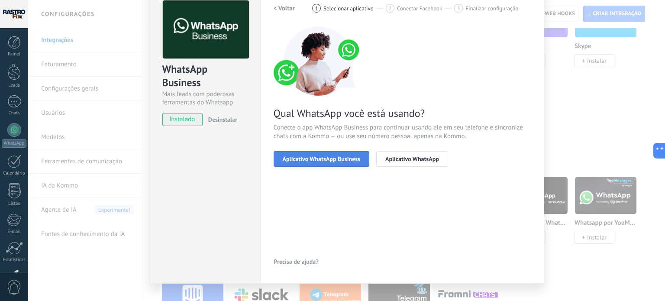
click at [335, 161] on span "Aplicativo WhatsApp Business" at bounding box center [322, 159] width 78 height 6
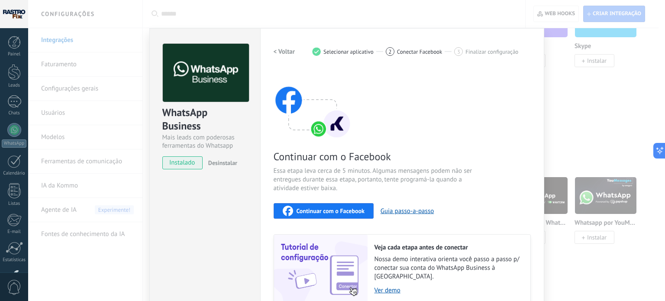
scroll to position [67, 0]
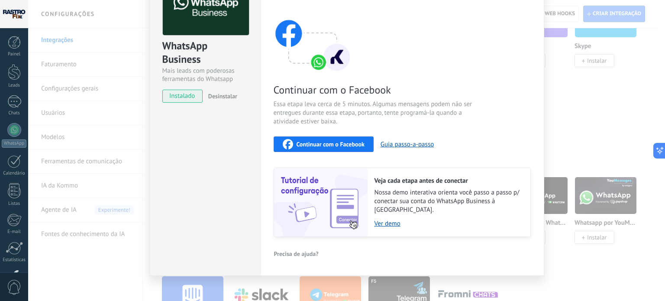
click at [331, 136] on button "Continuar com o Facebook" at bounding box center [324, 144] width 100 height 16
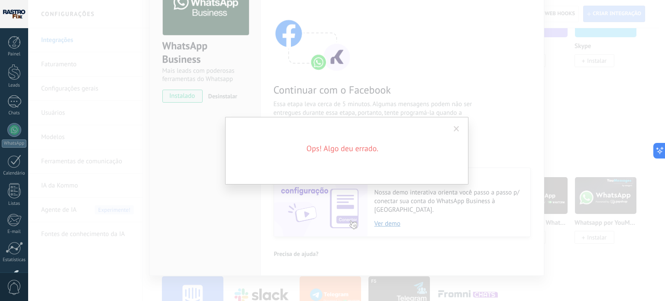
click at [448, 269] on div "Ops! Algo deu errado." at bounding box center [346, 150] width 637 height 301
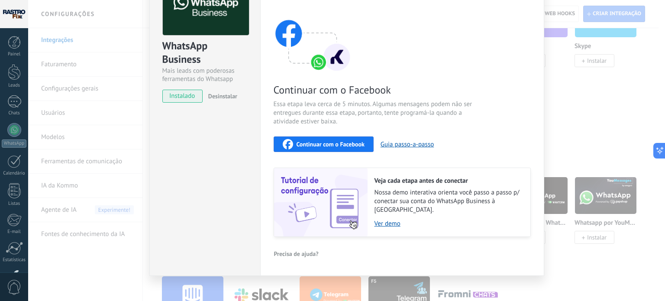
click at [565, 113] on div "WhatsApp Business Mais leads com poderosas ferramentas do Whatsapp instalado De…" at bounding box center [346, 150] width 637 height 301
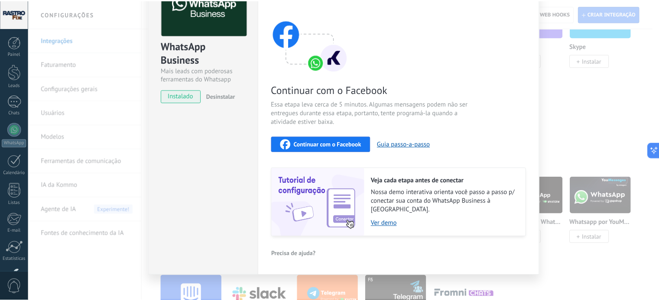
scroll to position [0, 0]
